Goal: Task Accomplishment & Management: Manage account settings

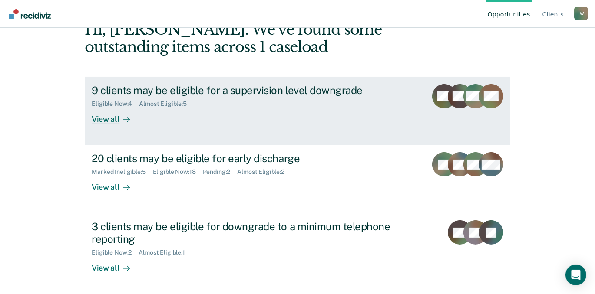
scroll to position [79, 0]
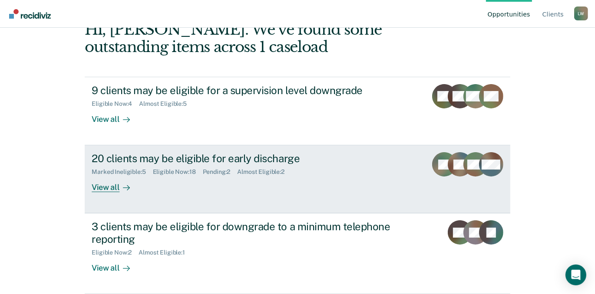
click at [113, 193] on div "View all" at bounding box center [116, 184] width 49 height 17
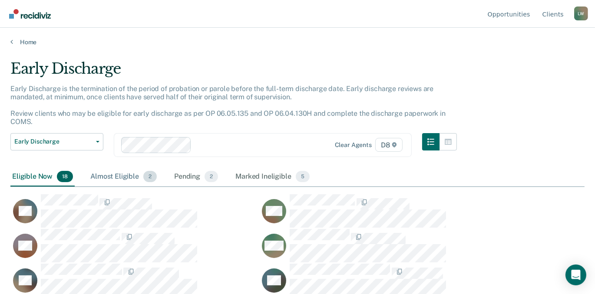
scroll to position [158, 0]
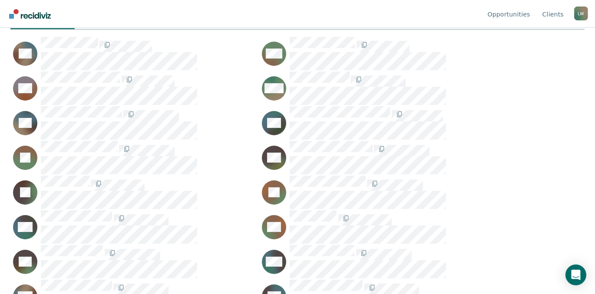
click at [139, 29] on div "Almost Eligible 2" at bounding box center [124, 19] width 70 height 19
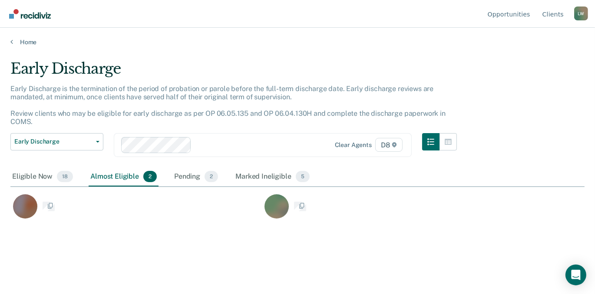
scroll to position [132, 568]
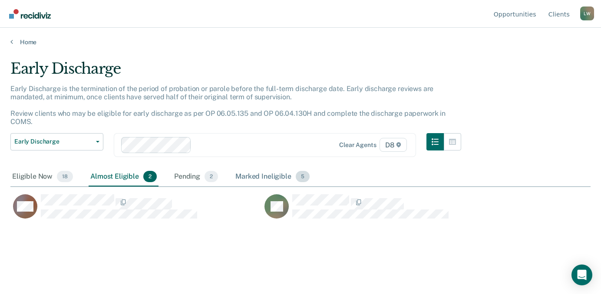
click at [304, 187] on div "Marked Ineligible 5" at bounding box center [273, 177] width 78 height 19
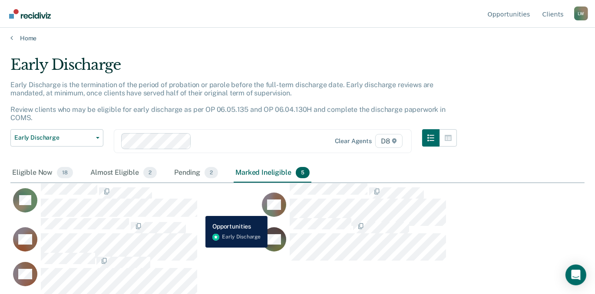
scroll to position [0, 0]
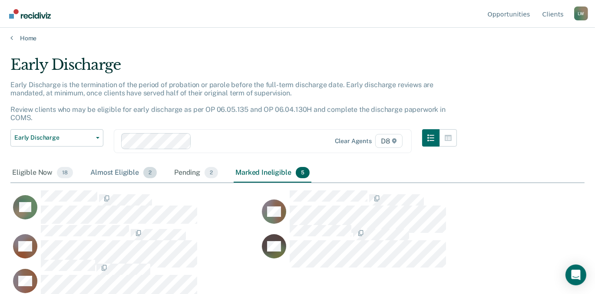
click at [150, 170] on div "Almost Eligible 2" at bounding box center [124, 173] width 70 height 19
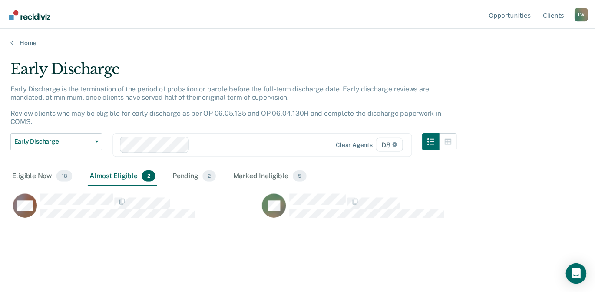
scroll to position [132, 568]
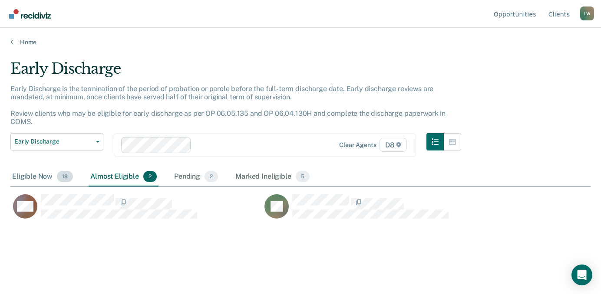
click at [53, 187] on div "Eligible Now 18" at bounding box center [42, 177] width 64 height 19
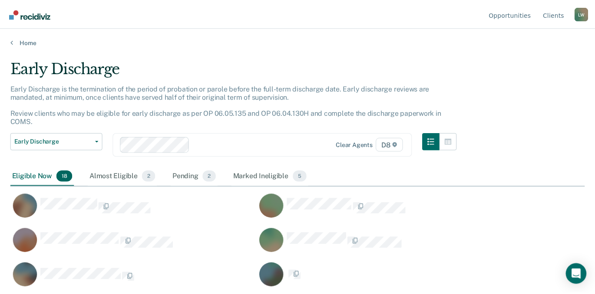
scroll to position [132, 563]
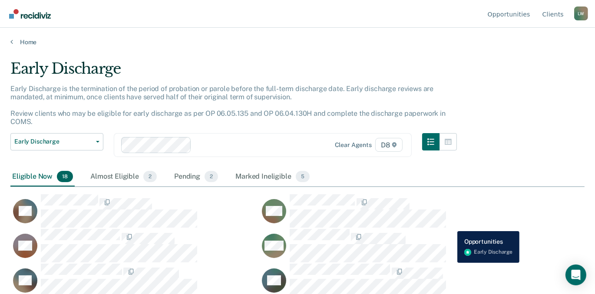
drag, startPoint x: 453, startPoint y: 272, endPoint x: 411, endPoint y: 224, distance: 63.7
click at [411, 187] on div "Eligible Now 18 Almost Eligible 2 Pending 2 Marked Ineligible 5" at bounding box center [297, 178] width 574 height 20
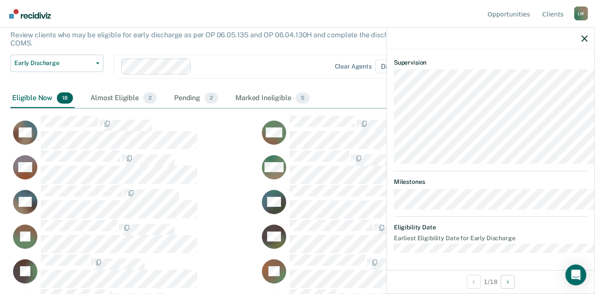
scroll to position [143, 0]
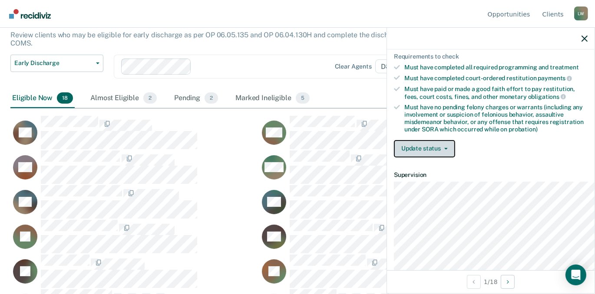
click at [444, 150] on icon "button" at bounding box center [445, 149] width 3 height 2
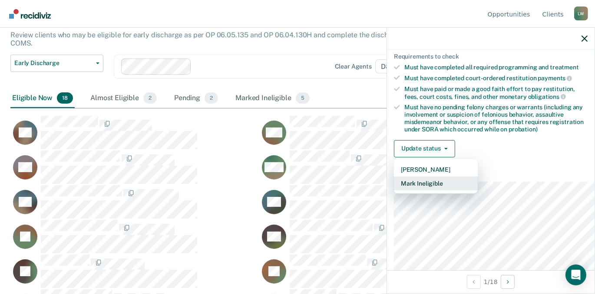
click at [400, 191] on button "Mark Ineligible" at bounding box center [436, 184] width 84 height 14
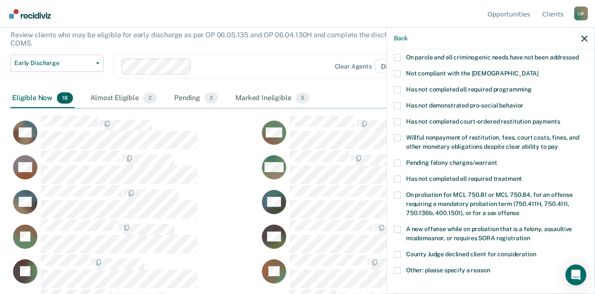
click at [394, 93] on span at bounding box center [397, 89] width 7 height 7
click at [531, 86] on input "Has not completed all required programming" at bounding box center [531, 86] width 0 height 0
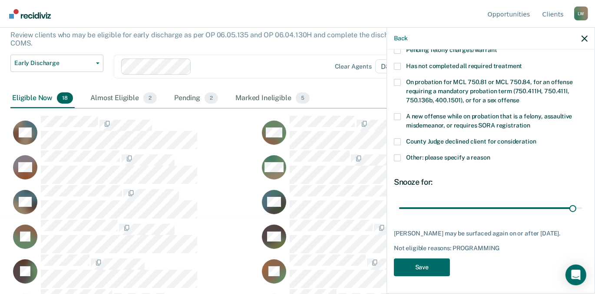
scroll to position [340, 0]
click at [394, 261] on button "Save" at bounding box center [422, 268] width 56 height 18
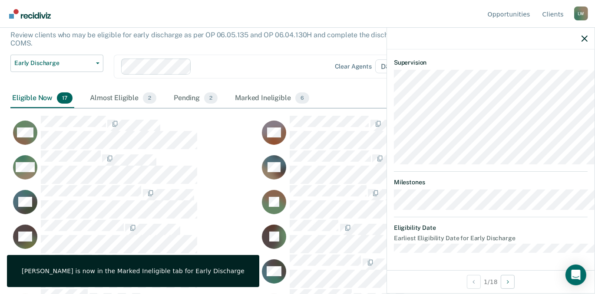
click at [295, 72] on div at bounding box center [256, 67] width 123 height 10
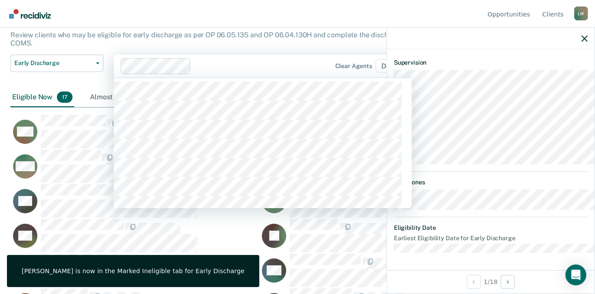
click at [89, 89] on div "Early Discharge Classification Review Early Discharge Minimum Telephone Reporti…" at bounding box center [56, 72] width 93 height 34
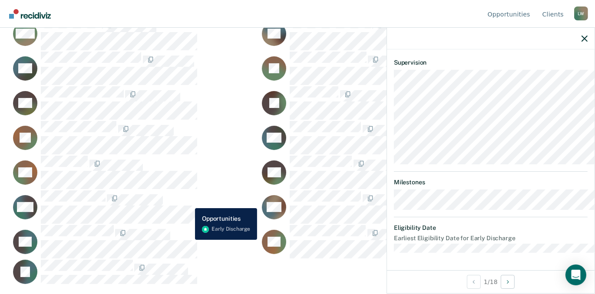
scroll to position [267, 0]
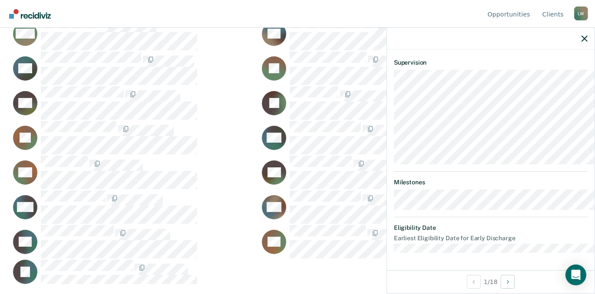
click at [243, 13] on nav "Opportunities Client s Leslie Willson L W Profile How it works Log Out" at bounding box center [297, 13] width 581 height 27
click at [583, 42] on icon "button" at bounding box center [584, 39] width 6 height 6
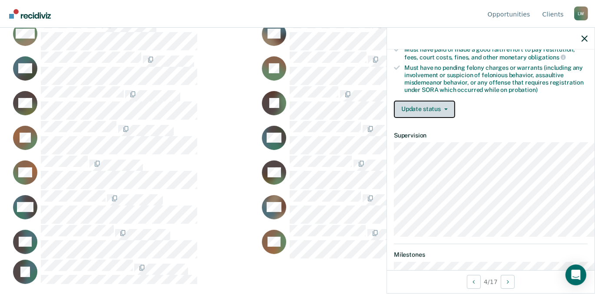
click at [396, 118] on button "Update status" at bounding box center [424, 109] width 61 height 17
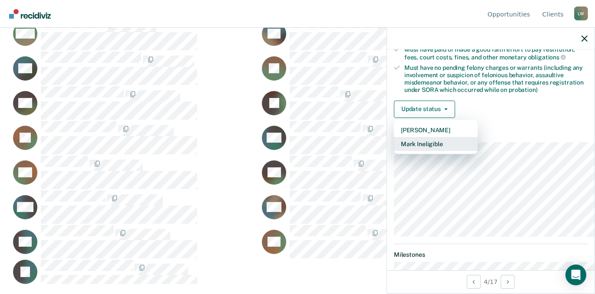
click at [395, 151] on button "Mark Ineligible" at bounding box center [436, 144] width 84 height 14
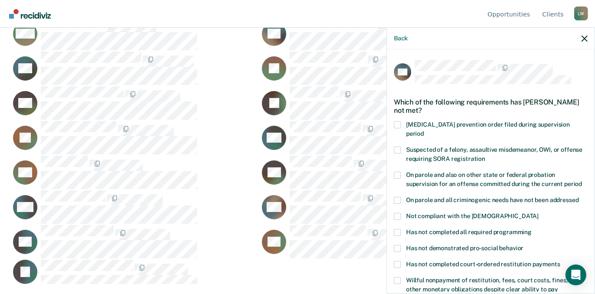
scroll to position [132, 563]
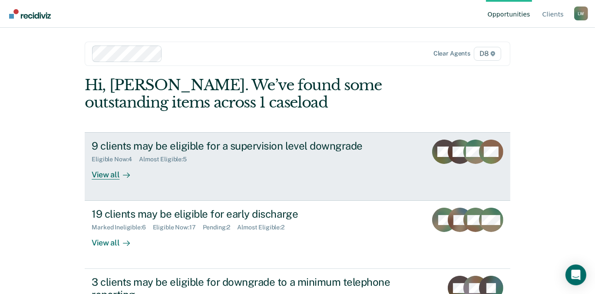
scroll to position [118, 0]
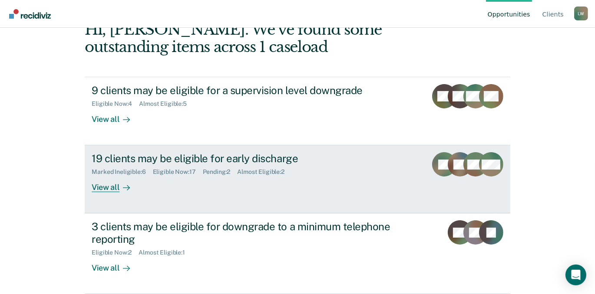
click at [118, 193] on div "View all" at bounding box center [116, 184] width 49 height 17
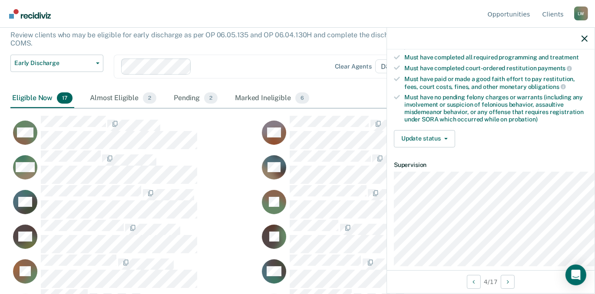
scroll to position [158, 0]
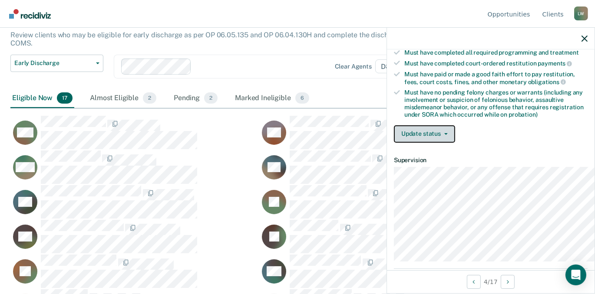
click at [394, 143] on button "Update status" at bounding box center [424, 133] width 61 height 17
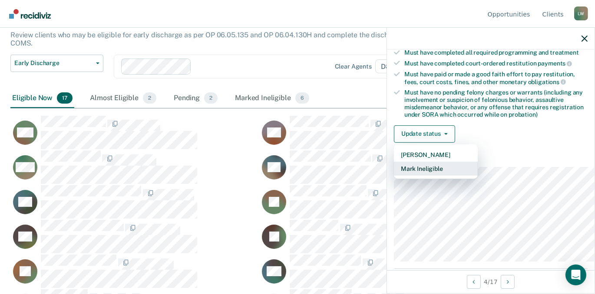
click at [394, 176] on button "Mark Ineligible" at bounding box center [436, 169] width 84 height 14
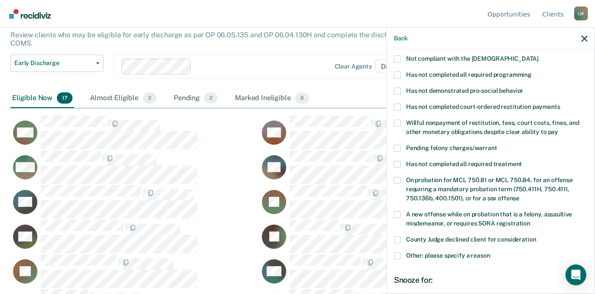
scroll to position [0, 0]
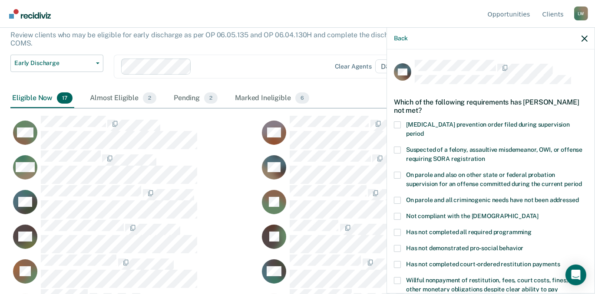
click at [279, 72] on div at bounding box center [256, 67] width 123 height 10
click at [271, 75] on div at bounding box center [220, 67] width 198 height 17
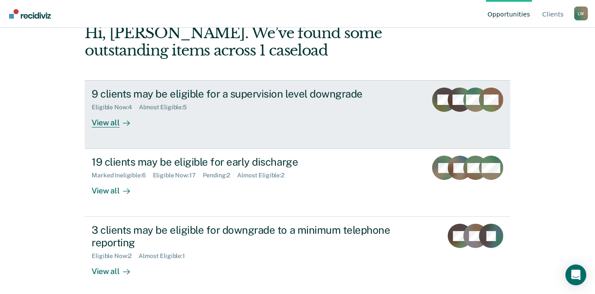
scroll to position [154, 0]
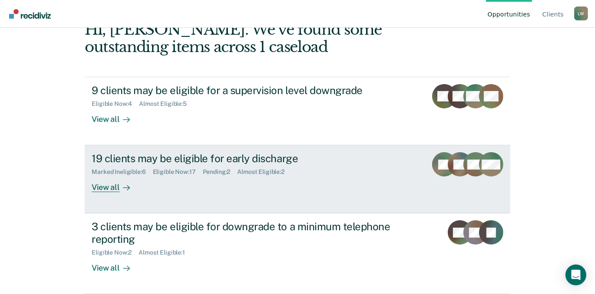
click at [119, 176] on div "View all" at bounding box center [116, 184] width 49 height 17
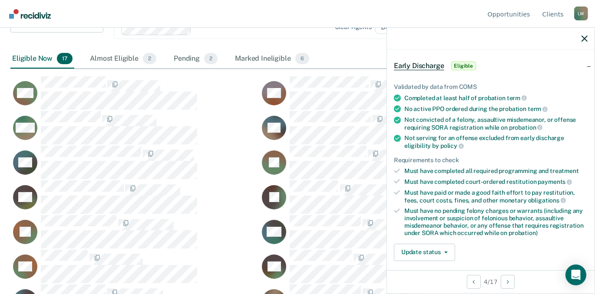
scroll to position [197, 0]
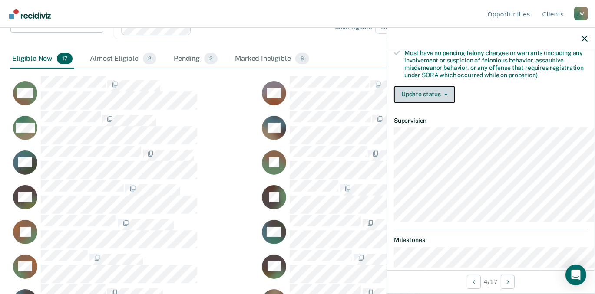
click at [394, 103] on button "Update status" at bounding box center [424, 94] width 61 height 17
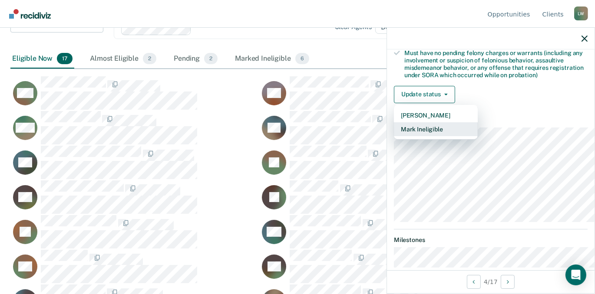
click at [394, 136] on button "Mark Ineligible" at bounding box center [436, 129] width 84 height 14
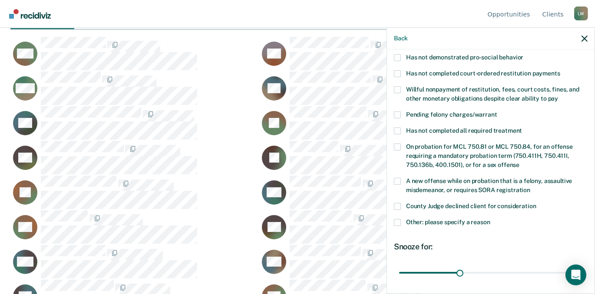
scroll to position [0, 0]
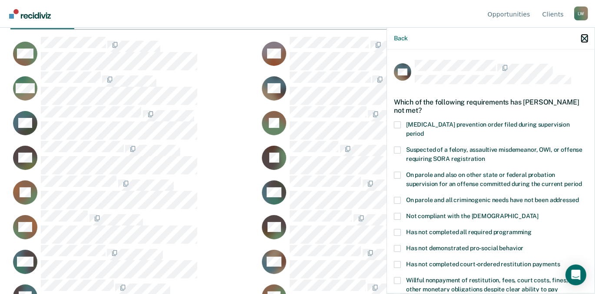
click at [583, 42] on icon "button" at bounding box center [584, 39] width 6 height 6
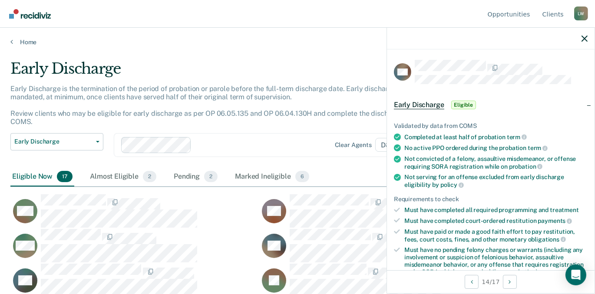
scroll to position [132, 563]
